Goal: Task Accomplishment & Management: Complete application form

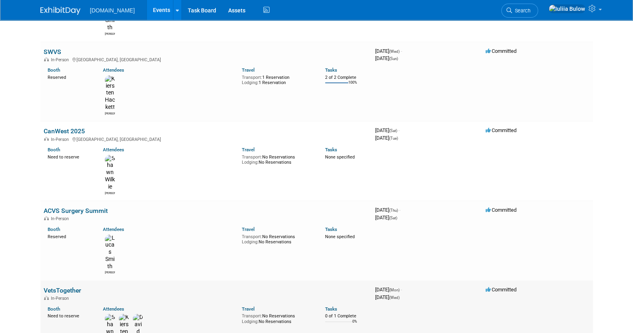
scroll to position [150, 0]
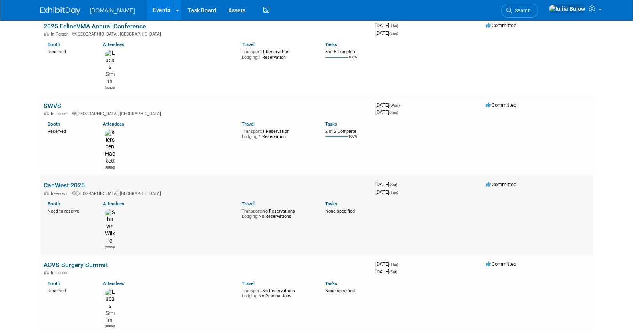
click at [66, 181] on link "CanWest 2025" at bounding box center [64, 185] width 41 height 8
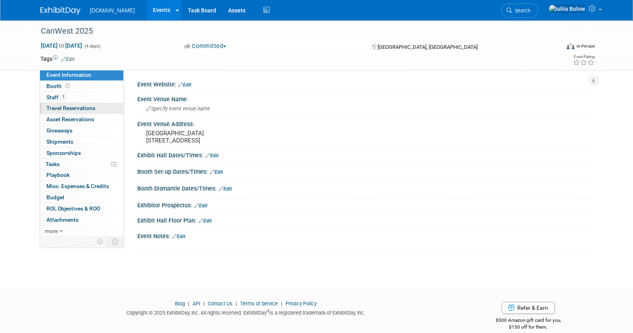
click at [80, 109] on span "Travel Reservations 0" at bounding box center [70, 108] width 49 height 6
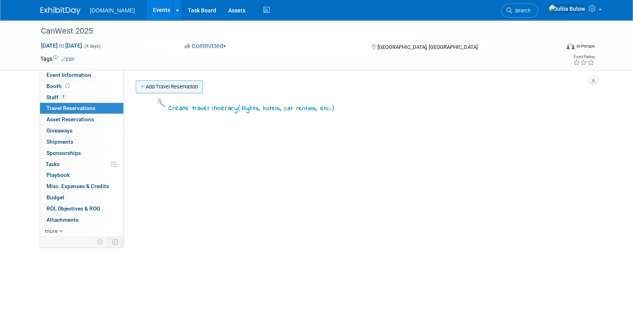
click at [183, 84] on link "Add Travel Reservation" at bounding box center [169, 86] width 67 height 13
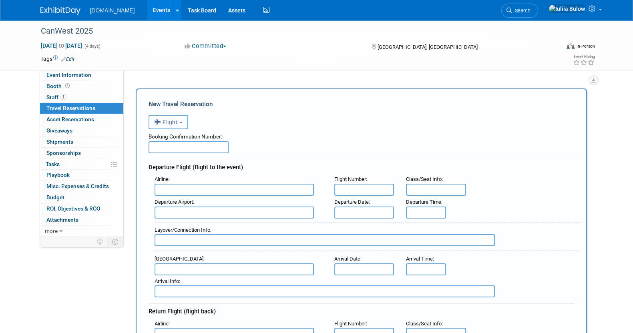
click at [177, 125] on span "Flight" at bounding box center [166, 122] width 24 height 6
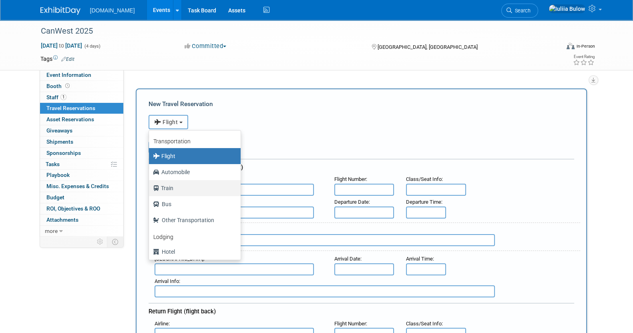
scroll to position [34, 0]
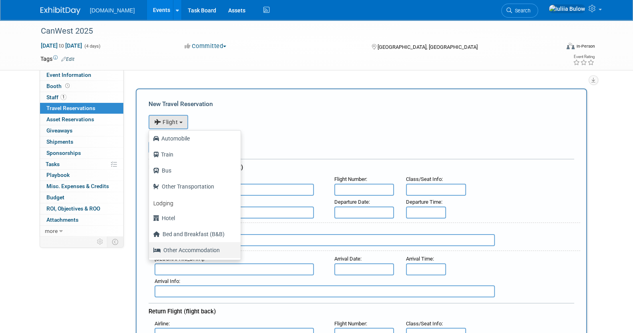
click at [182, 248] on label "Other Accommodation" at bounding box center [193, 250] width 80 height 13
click at [150, 248] on input "Other Accommodation" at bounding box center [147, 249] width 5 height 5
select select "7"
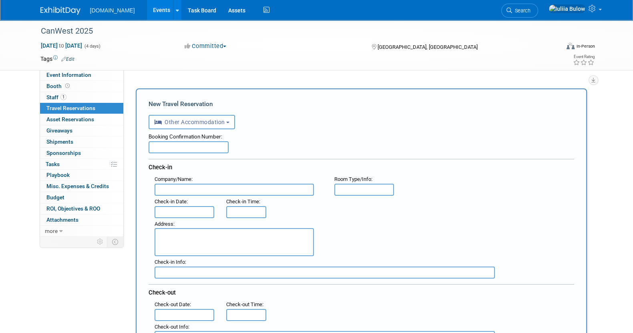
click at [178, 241] on textarea at bounding box center [234, 242] width 159 height 28
paste textarea "Tunnel Mountain Resort, 501 Tunnel Mountain Road, Banff, Alberta, Canada, AB T1…"
type textarea "Tunnel Mountain Resort, 501 Tunnel Mountain Road, Banff, Alberta, Canada, AB T1…"
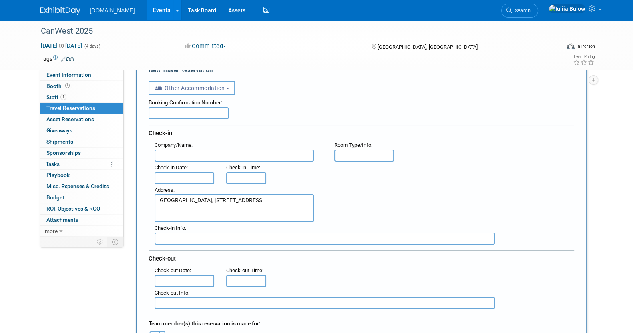
scroll to position [50, 0]
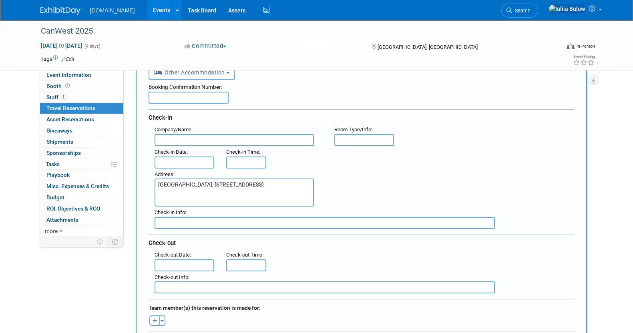
click at [215, 220] on input "text" at bounding box center [325, 223] width 340 height 12
paste input "(403) 762-4515"
type input "(403) 762-4515"
click at [191, 135] on input "text" at bounding box center [234, 140] width 159 height 12
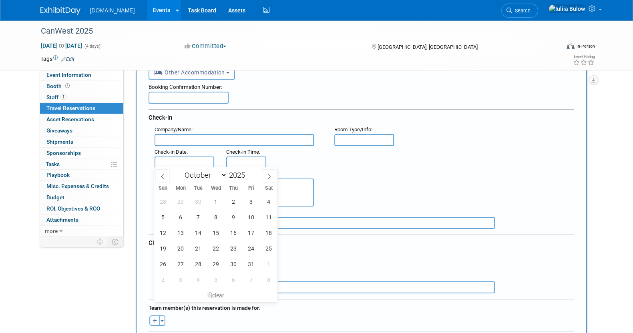
click at [182, 157] on input "text" at bounding box center [185, 163] width 60 height 12
click at [268, 231] on span "18" at bounding box center [269, 233] width 16 height 16
type input "Oct 18, 2025"
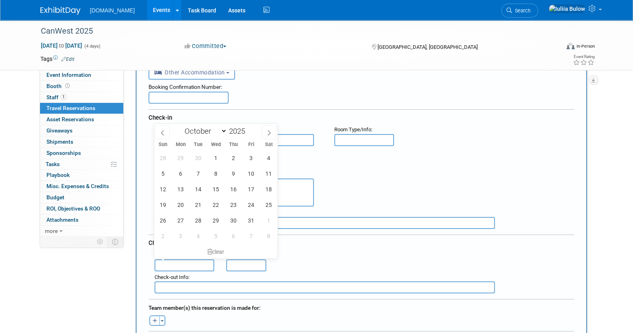
click at [189, 259] on input "text" at bounding box center [185, 265] width 60 height 12
click at [183, 199] on span "20" at bounding box center [181, 205] width 16 height 16
type input "Oct 20, 2025"
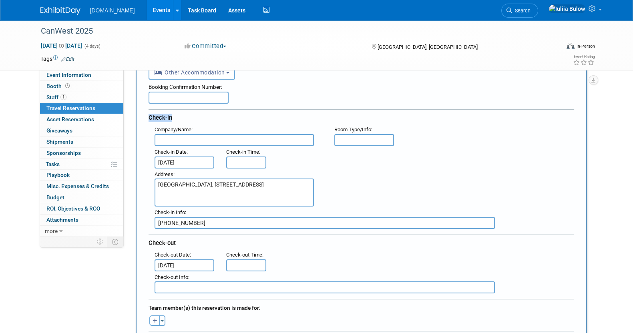
click at [384, 102] on div "Booking Confirmation Number: Check-in Company/Name : Flight Number : Room Type/…" at bounding box center [362, 187] width 426 height 214
click at [253, 161] on input "3:00 PM" at bounding box center [246, 163] width 40 height 12
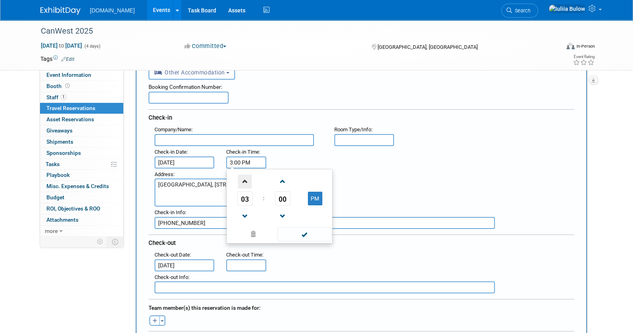
click at [244, 178] on span at bounding box center [245, 182] width 14 height 14
type input "4:00 PM"
click at [302, 231] on span at bounding box center [304, 234] width 54 height 14
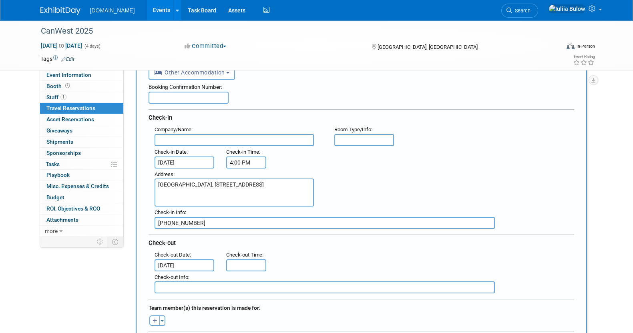
type input "11:00 AM"
click at [251, 260] on input "11:00 AM" at bounding box center [246, 265] width 40 height 12
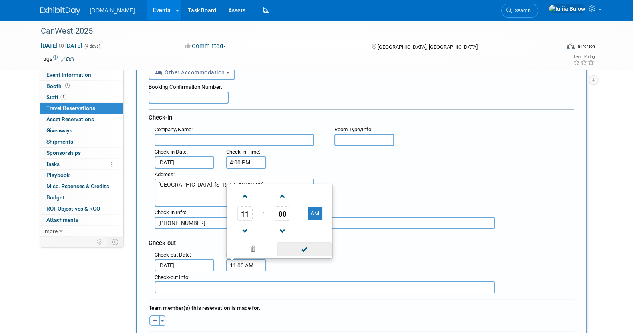
click at [309, 245] on span at bounding box center [304, 249] width 54 height 14
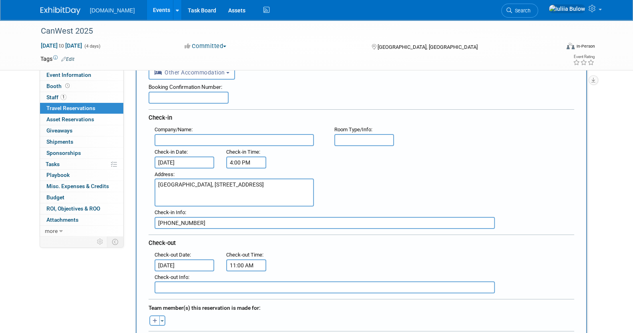
click at [169, 142] on input "text" at bounding box center [234, 140] width 159 height 12
paste input "Updated Cozy + Bright Suite with Private Balcony"
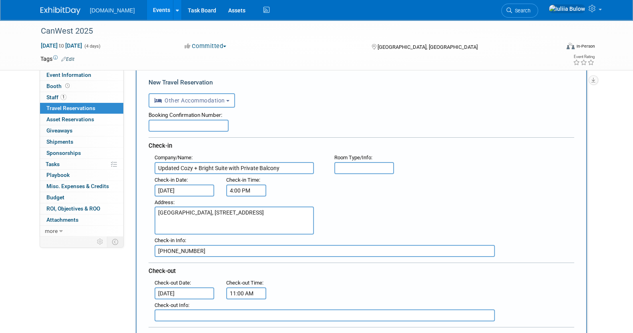
scroll to position [0, 0]
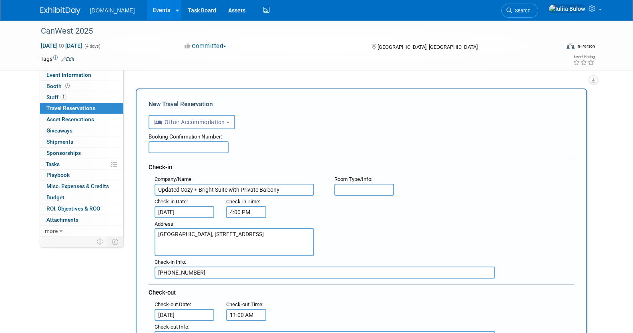
type input "Updated Cozy + Bright Suite with Private Balcony"
click at [180, 146] on input "text" at bounding box center [189, 147] width 80 height 12
paste input "HMX2WNMZTX"
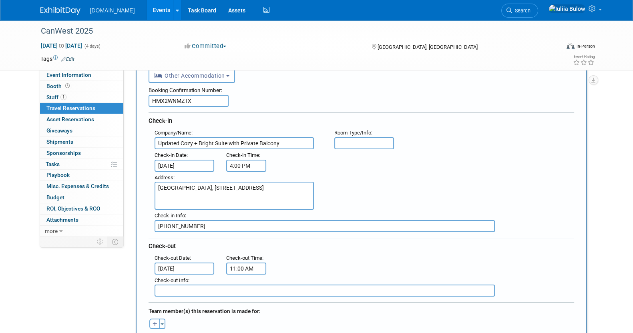
scroll to position [100, 0]
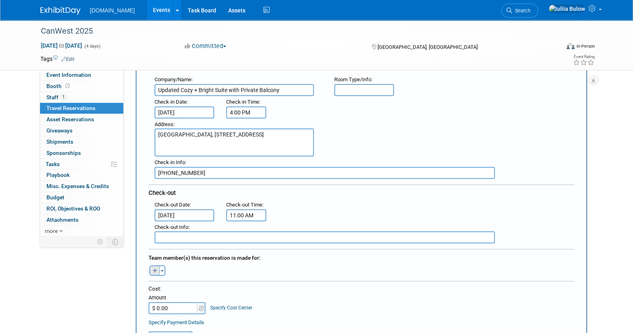
type input "HMX2WNMZTX"
click at [151, 270] on button "button" at bounding box center [154, 270] width 10 height 10
select select
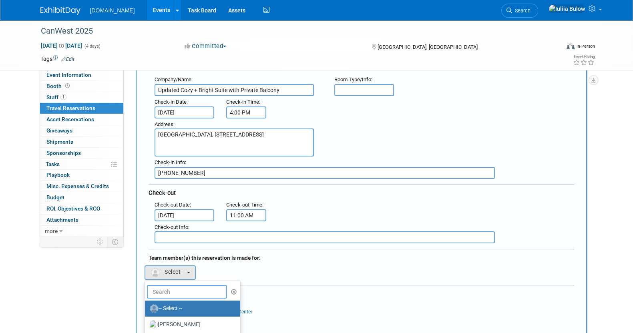
click at [167, 289] on input "text" at bounding box center [187, 292] width 80 height 14
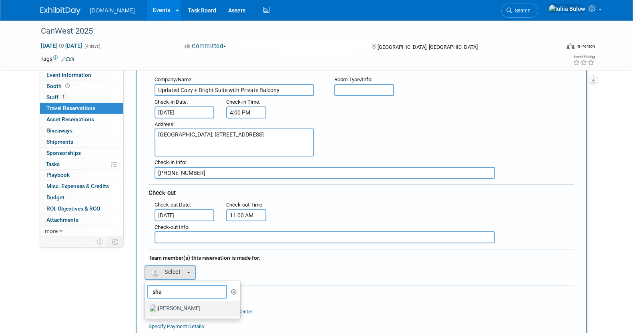
type input "sha"
click at [173, 306] on label "Shawn Wilkie" at bounding box center [191, 308] width 84 height 13
click at [146, 306] on input "Shawn Wilkie" at bounding box center [143, 307] width 5 height 5
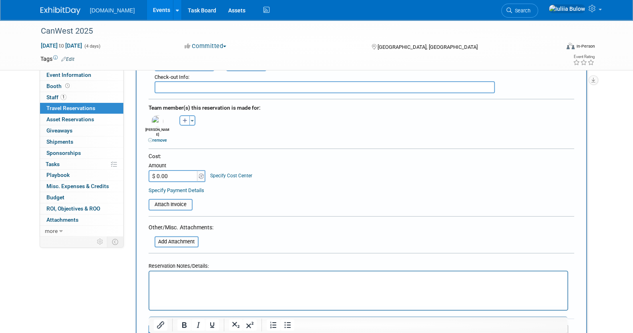
scroll to position [250, 0]
click at [169, 170] on input "$ 0.00" at bounding box center [174, 176] width 50 height 12
paste input "43,706"
type input "$ 43,706.00"
click at [168, 199] on input "file" at bounding box center [143, 204] width 95 height 10
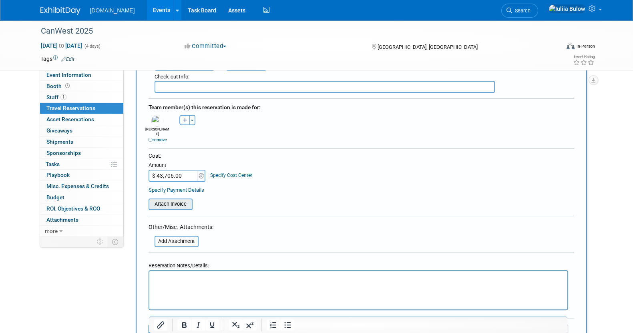
click at [177, 199] on input "file" at bounding box center [143, 204] width 95 height 10
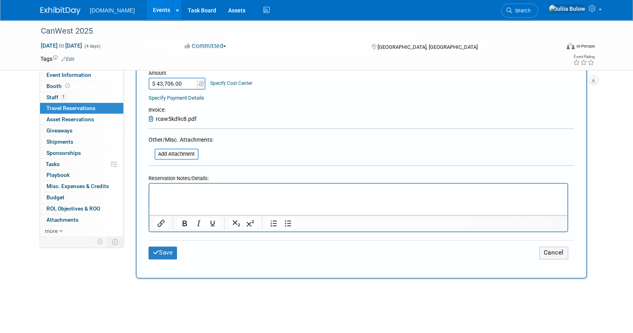
scroll to position [350, 0]
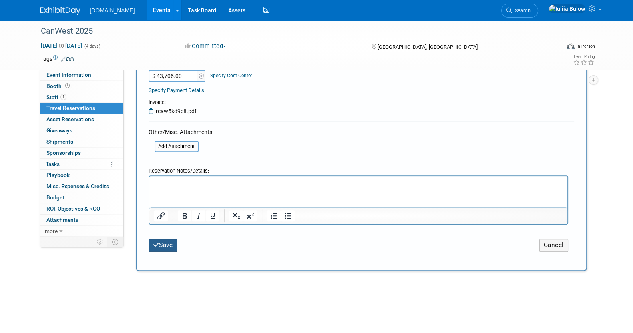
click at [171, 239] on button "Save" at bounding box center [163, 245] width 29 height 12
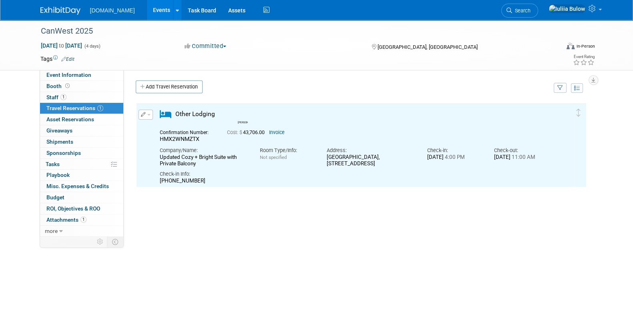
scroll to position [0, 0]
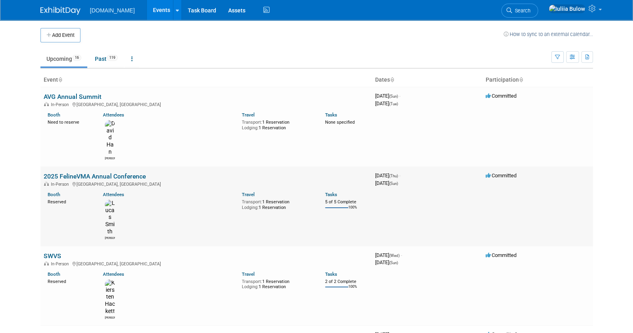
click at [80, 173] on link "2025 FelineVMA Annual Conference" at bounding box center [95, 177] width 102 height 8
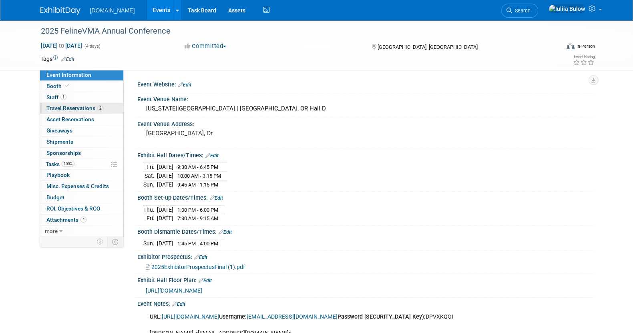
click at [94, 104] on link "2 Travel Reservations 2" at bounding box center [81, 108] width 83 height 11
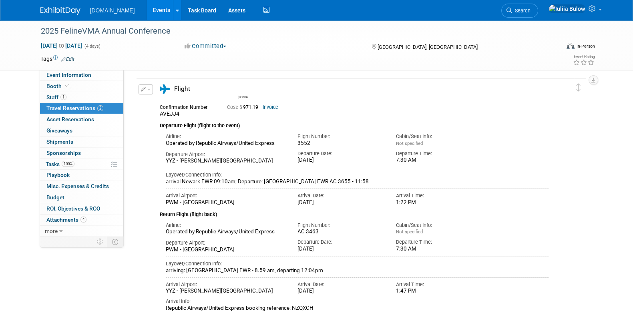
scroll to position [100, 0]
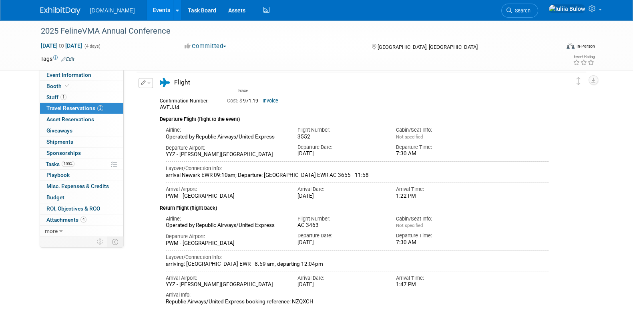
click at [277, 99] on link "Invoice" at bounding box center [271, 101] width 16 height 6
